Goal: Information Seeking & Learning: Stay updated

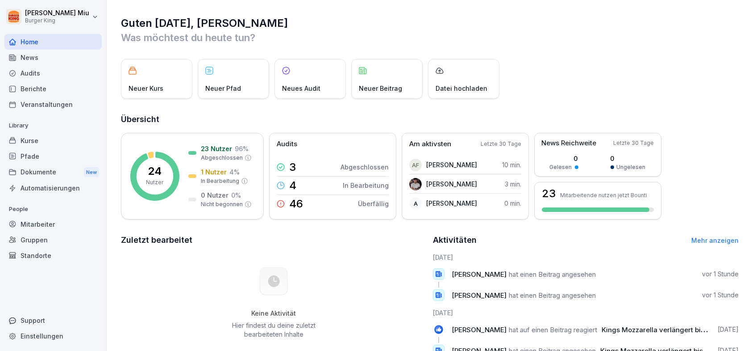
click at [60, 57] on div "News" at bounding box center [52, 58] width 97 height 16
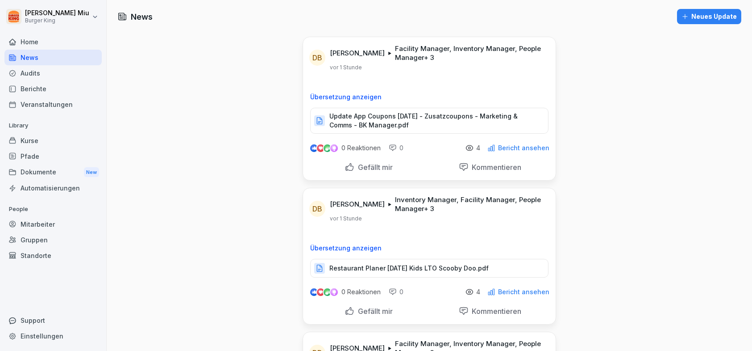
click at [367, 115] on p "Update App Coupons September 2025 - Zusatzcoupons - Marketing & Comms - BK Mana…" at bounding box center [435, 121] width 210 height 18
click at [345, 165] on div "Gefällt mir" at bounding box center [369, 167] width 48 height 10
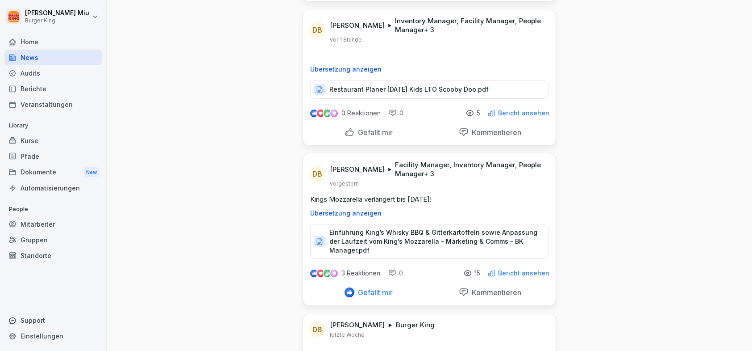
click at [381, 85] on p "Restaurant Planer September 2025 Kids LTO Scooby Doo.pdf" at bounding box center [409, 89] width 159 height 9
click at [355, 128] on p "Gefällt mir" at bounding box center [374, 132] width 38 height 9
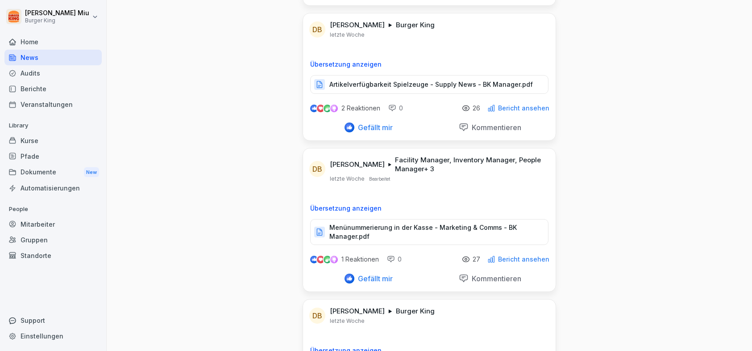
scroll to position [491, 0]
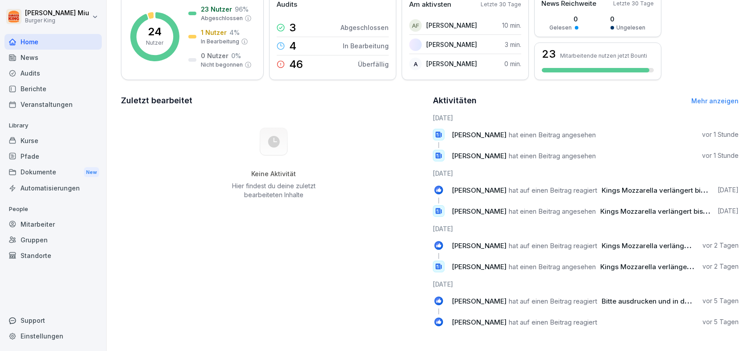
scroll to position [146, 0]
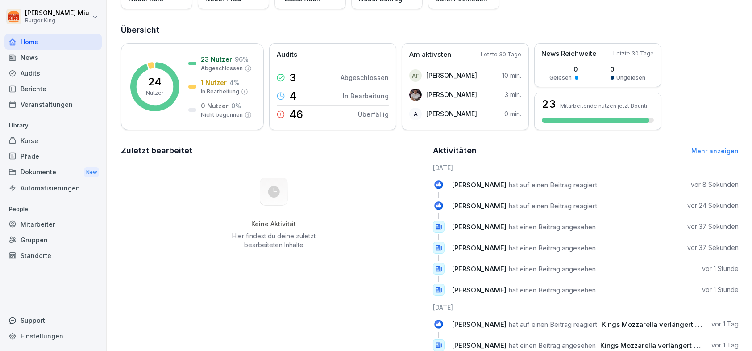
scroll to position [119, 0]
